Goal: Entertainment & Leisure: Browse casually

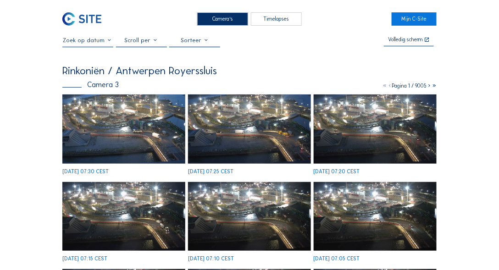
click at [131, 120] on img at bounding box center [123, 128] width 123 height 69
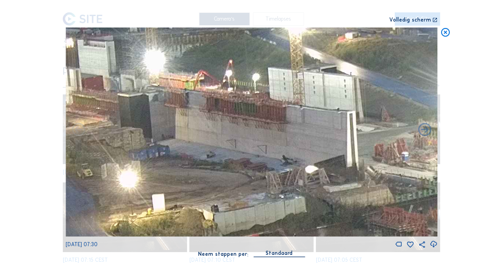
click at [445, 33] on icon at bounding box center [445, 33] width 11 height 11
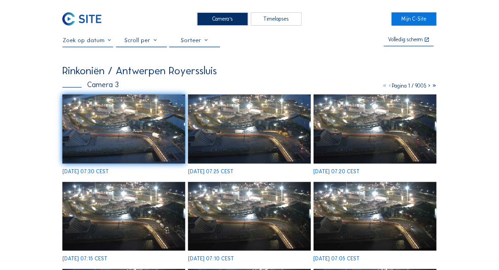
click at [149, 123] on img at bounding box center [123, 128] width 123 height 69
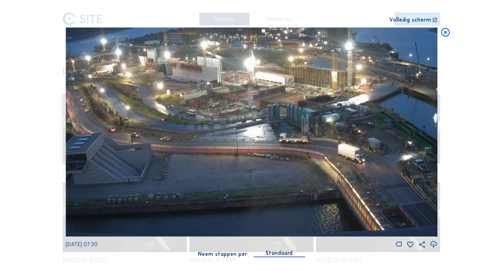
click at [446, 33] on icon at bounding box center [445, 33] width 11 height 11
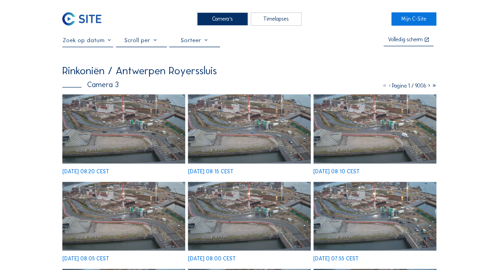
click at [120, 110] on img at bounding box center [123, 128] width 123 height 69
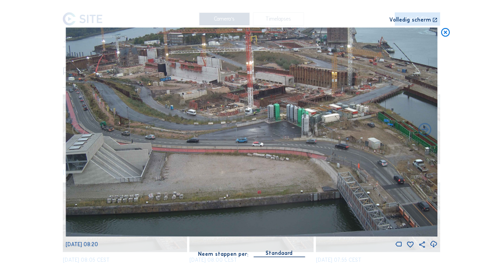
click at [446, 33] on icon at bounding box center [445, 33] width 11 height 11
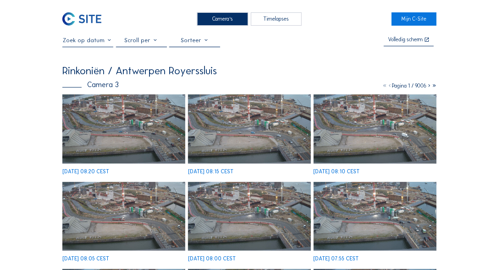
click at [145, 121] on img at bounding box center [123, 128] width 123 height 69
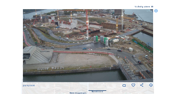
click at [156, 11] on icon at bounding box center [156, 11] width 4 height 4
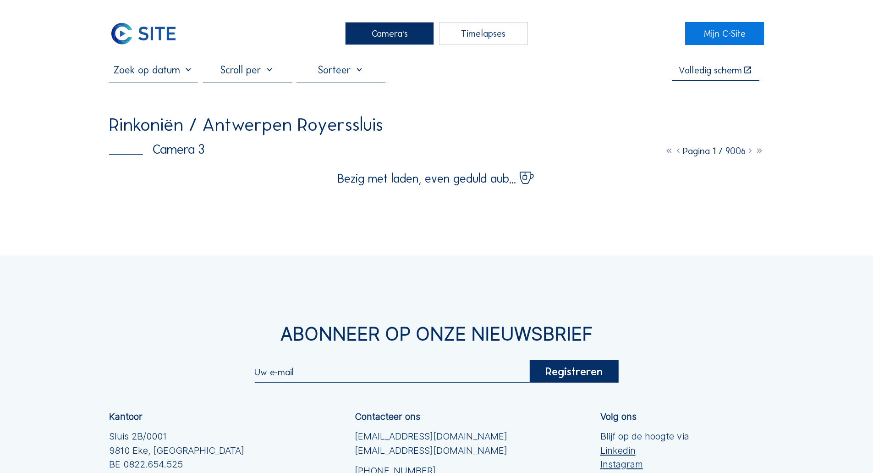
click at [372, 43] on div "Camera's" at bounding box center [389, 33] width 89 height 23
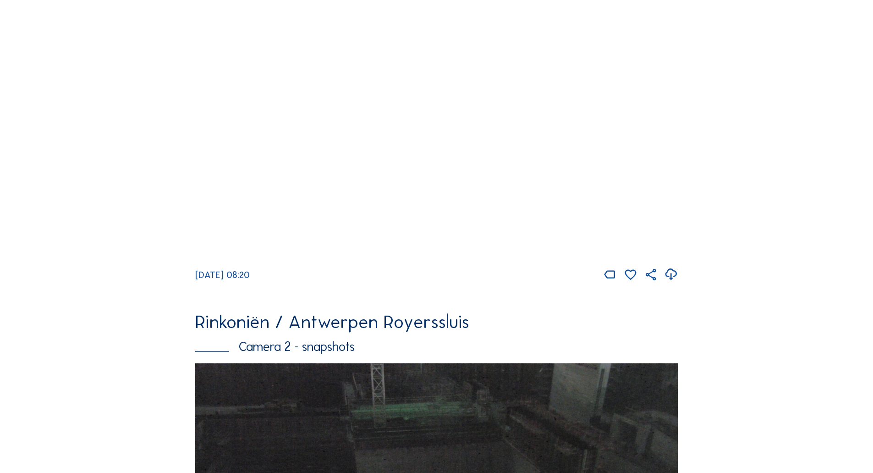
scroll to position [92, 0]
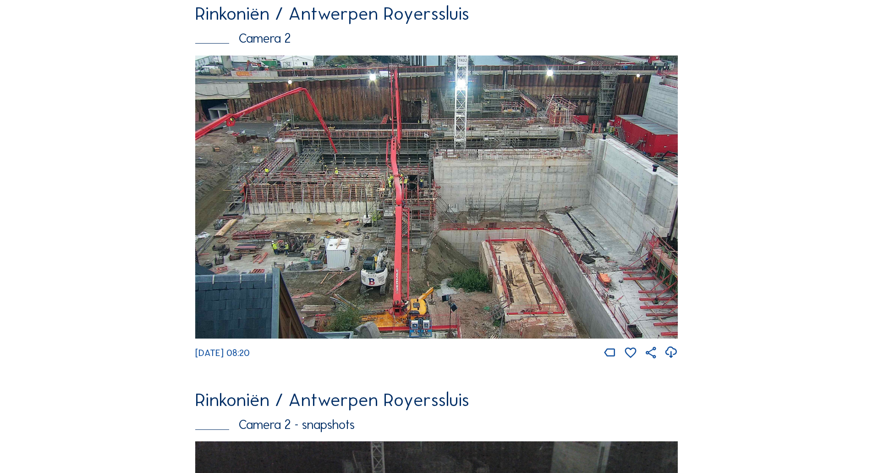
click at [366, 214] on img at bounding box center [436, 196] width 483 height 283
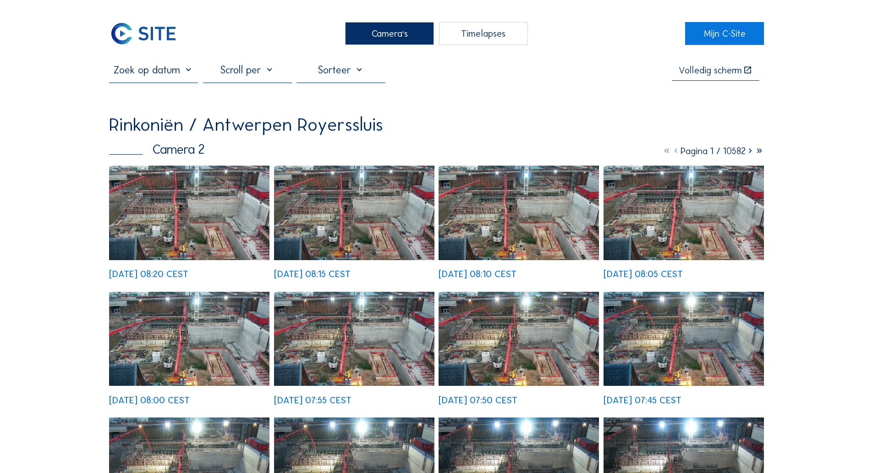
click at [172, 217] on img at bounding box center [189, 212] width 160 height 94
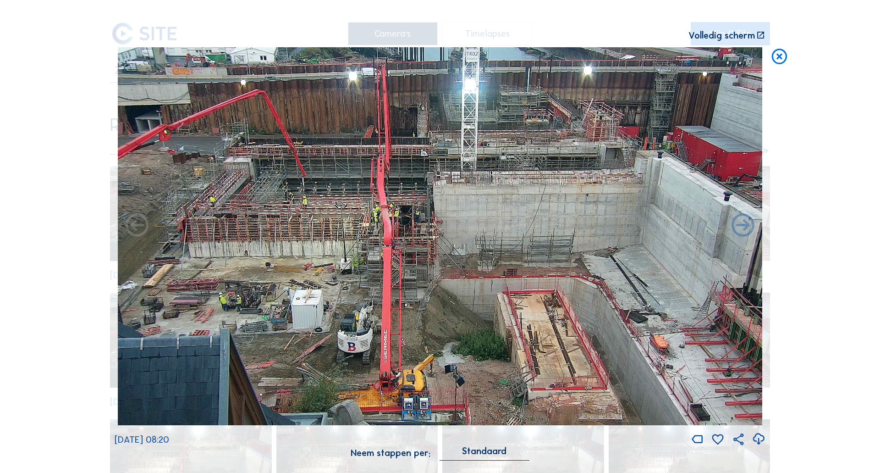
click at [498, 57] on icon at bounding box center [779, 56] width 18 height 19
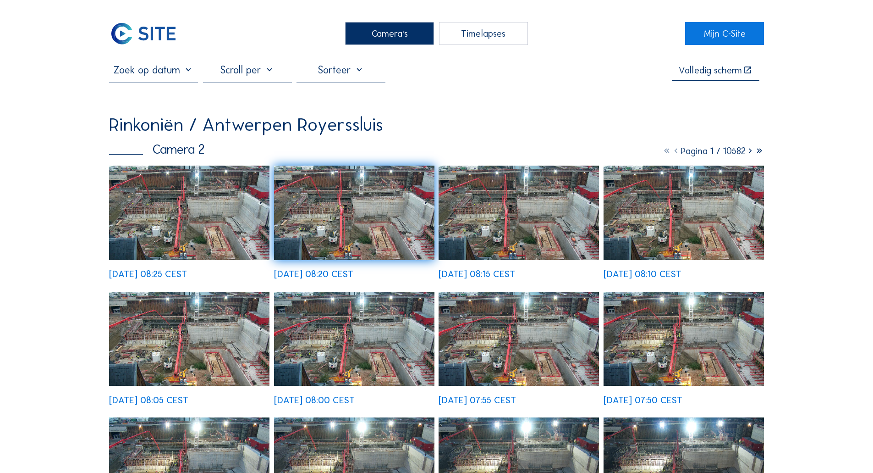
click at [360, 33] on div "Camera's" at bounding box center [389, 33] width 89 height 23
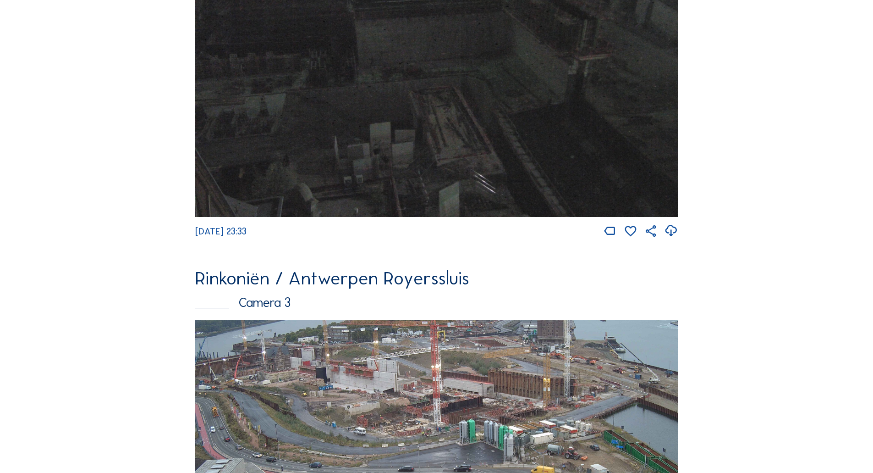
scroll to position [1250, 0]
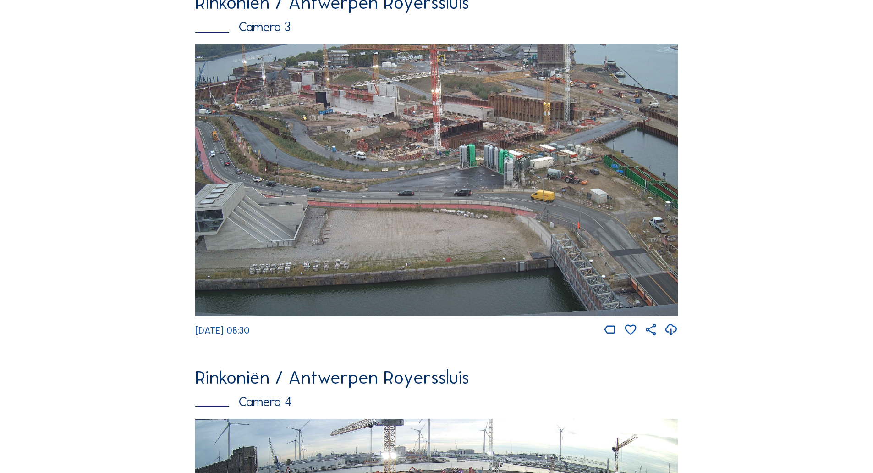
click at [479, 146] on img at bounding box center [436, 180] width 483 height 272
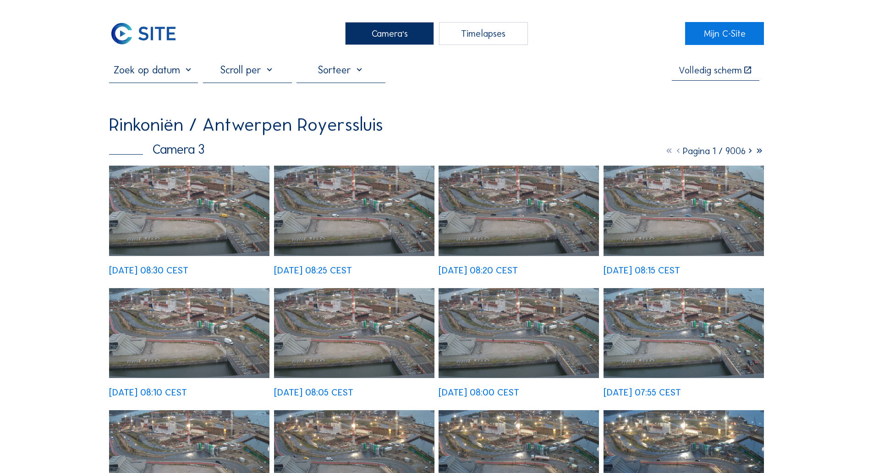
click at [166, 178] on img at bounding box center [189, 210] width 160 height 90
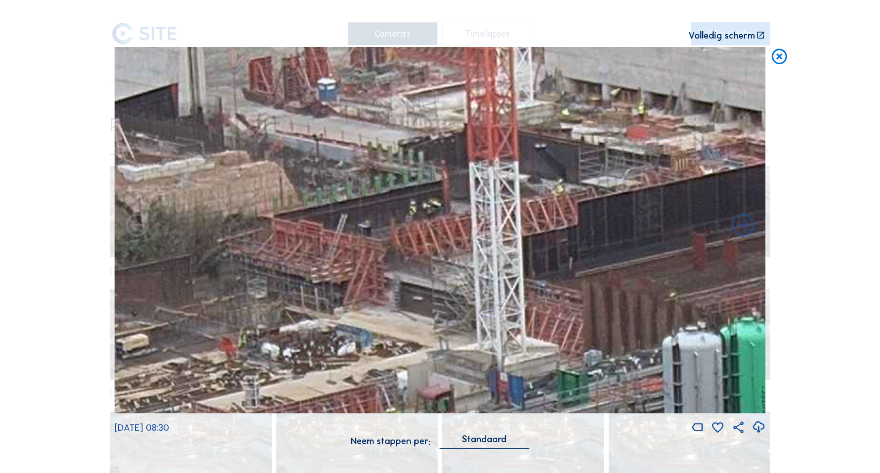
drag, startPoint x: 463, startPoint y: 178, endPoint x: 404, endPoint y: 188, distance: 59.9
click at [404, 188] on img at bounding box center [440, 230] width 651 height 366
click at [498, 61] on icon at bounding box center [779, 56] width 18 height 19
